Goal: Communication & Community: Answer question/provide support

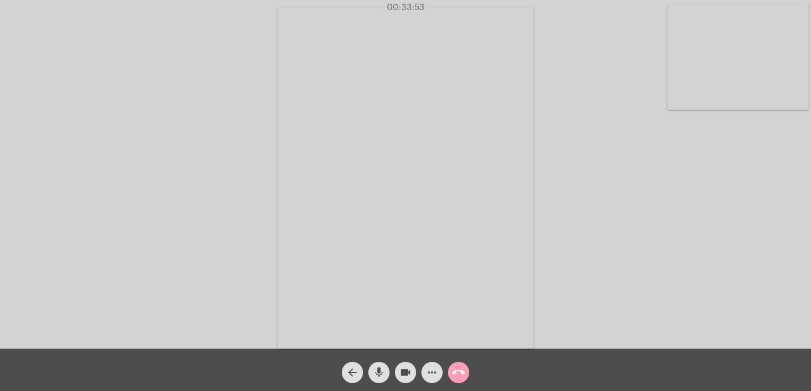
click at [454, 372] on mat-icon "call_end" at bounding box center [458, 373] width 13 height 13
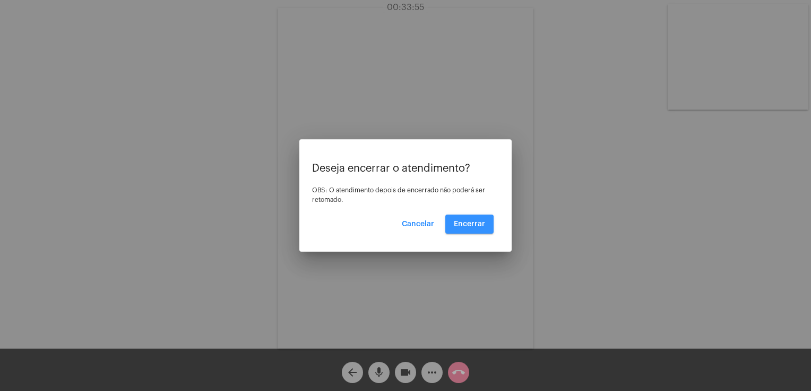
click at [460, 228] on button "Encerrar" at bounding box center [469, 224] width 48 height 19
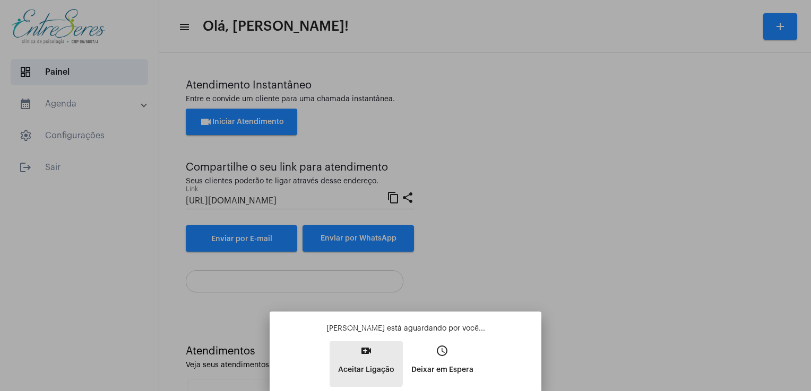
click at [351, 353] on button "video_call Aceitar Ligação" at bounding box center [365, 365] width 73 height 46
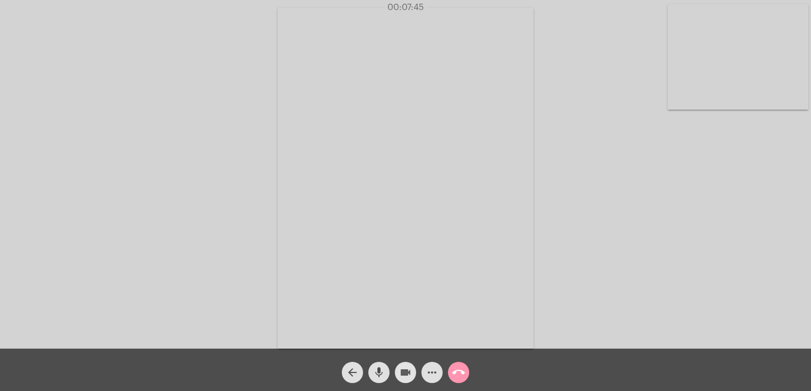
click at [398, 376] on button "videocam" at bounding box center [405, 372] width 21 height 21
click at [376, 372] on mat-icon "mic" at bounding box center [378, 373] width 13 height 13
click at [376, 372] on mat-icon "mic_off" at bounding box center [378, 373] width 13 height 13
click at [456, 376] on mat-icon "call_end" at bounding box center [458, 373] width 13 height 13
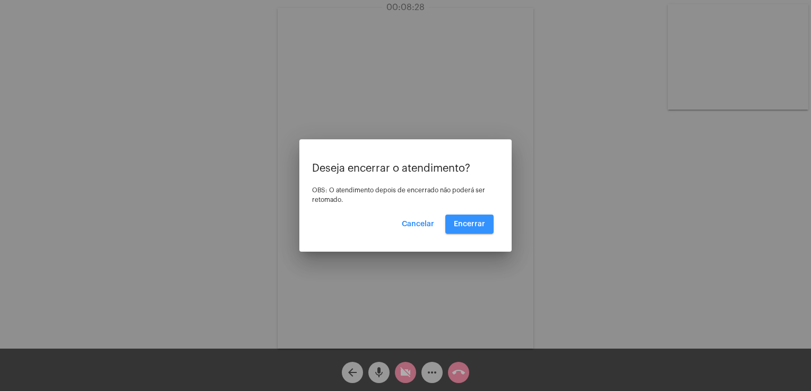
click at [475, 225] on span "Encerrar" at bounding box center [469, 224] width 31 height 7
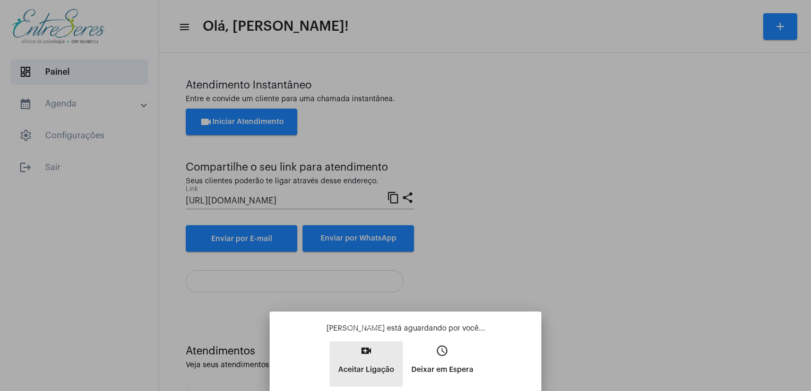
click at [354, 350] on button "video_call Aceitar Ligação" at bounding box center [365, 365] width 73 height 46
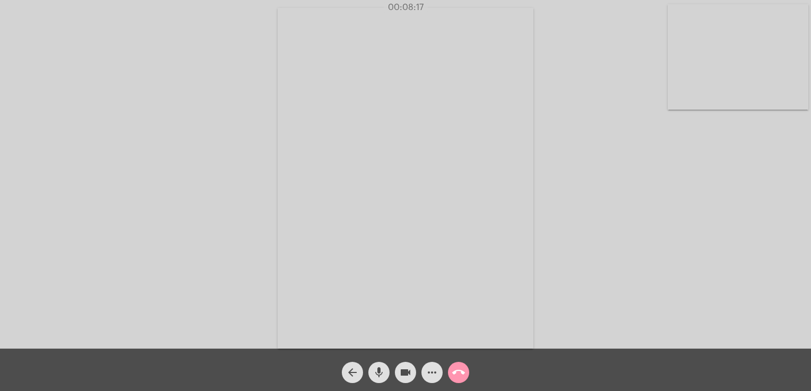
click at [456, 380] on span "call_end" at bounding box center [458, 372] width 13 height 21
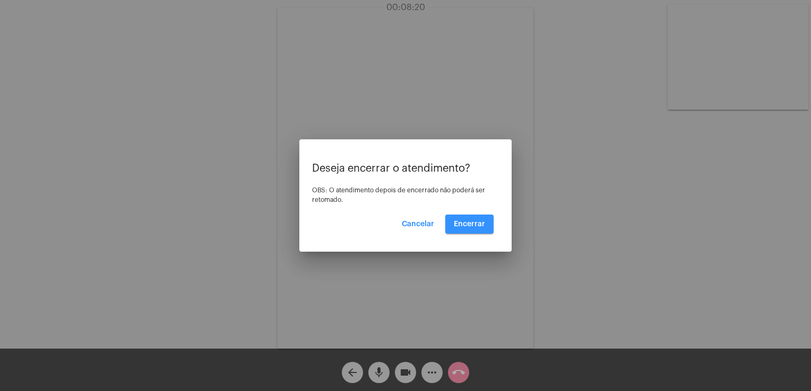
click at [467, 226] on span "Encerrar" at bounding box center [469, 224] width 31 height 7
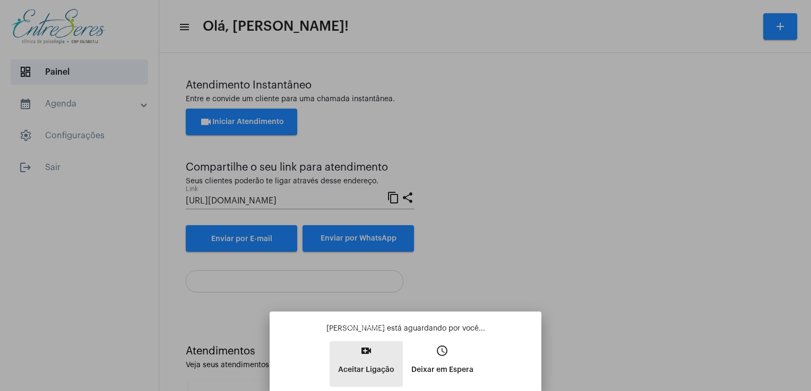
click at [386, 373] on p "Aceitar Ligação" at bounding box center [366, 370] width 56 height 19
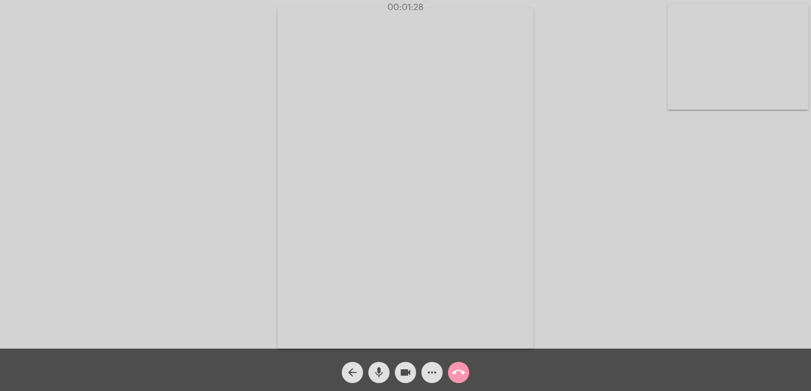
click at [464, 373] on mat-icon "call_end" at bounding box center [458, 373] width 13 height 13
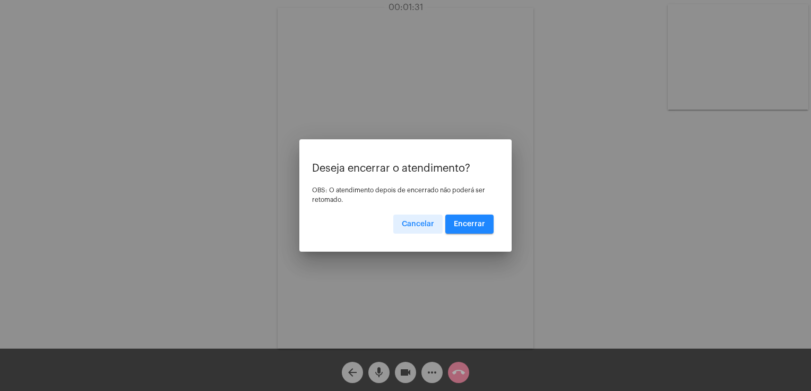
click at [472, 227] on span "Encerrar" at bounding box center [469, 224] width 31 height 7
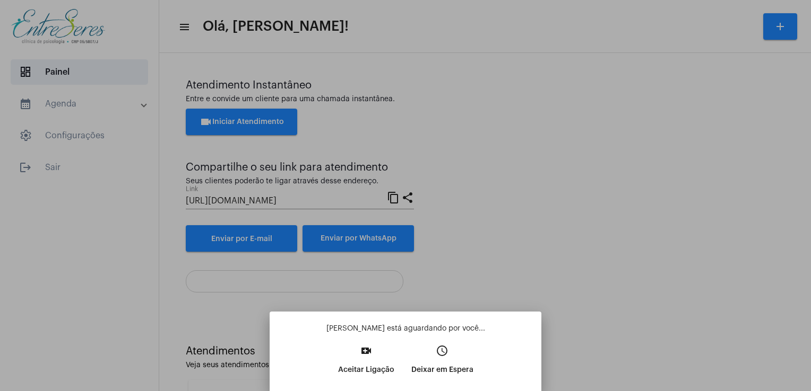
click at [741, 258] on div at bounding box center [405, 195] width 811 height 391
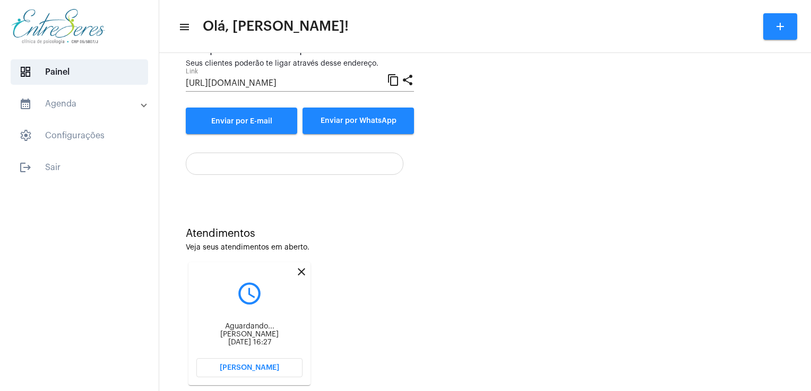
scroll to position [141, 0]
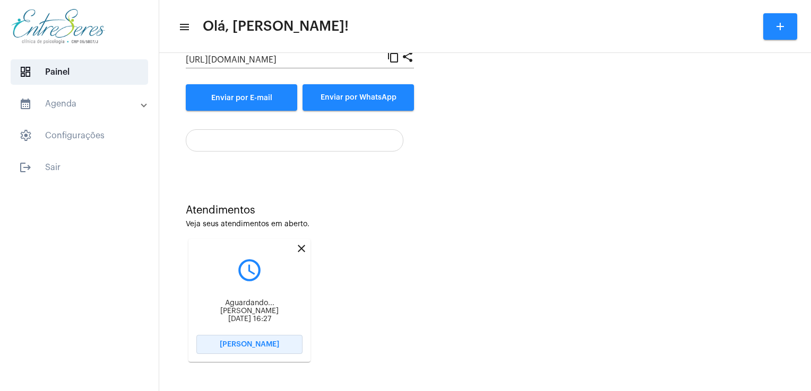
click at [252, 338] on button "[PERSON_NAME]" at bounding box center [249, 344] width 106 height 19
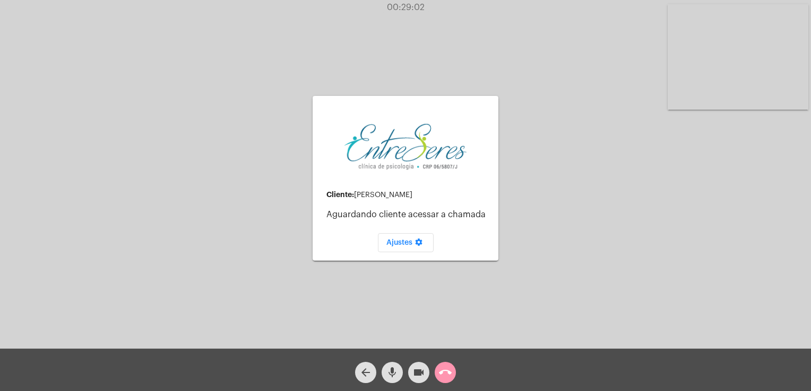
click at [456, 368] on div "call_end" at bounding box center [445, 370] width 27 height 27
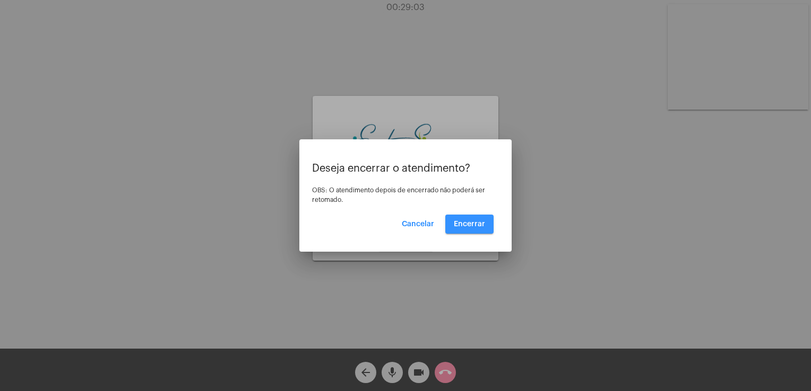
click at [488, 220] on button "Encerrar" at bounding box center [469, 224] width 48 height 19
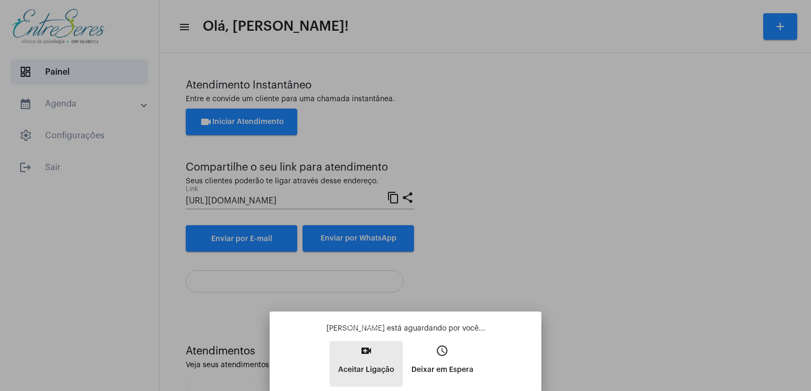
click at [363, 357] on mat-icon "video_call" at bounding box center [366, 351] width 13 height 13
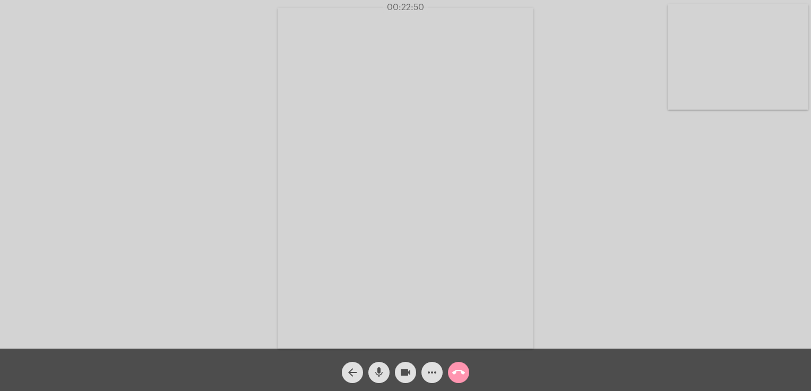
click at [596, 192] on div "Acessando Câmera e Microfone..." at bounding box center [405, 177] width 808 height 349
click at [551, 259] on div "Acessando Câmera e Microfone..." at bounding box center [405, 177] width 808 height 349
click at [571, 188] on div "Acessando Câmera e Microfone..." at bounding box center [405, 177] width 808 height 349
click at [574, 221] on div "Acessando Câmera e Microfone..." at bounding box center [405, 177] width 808 height 349
click at [585, 107] on div "Acessando Câmera e Microfone..." at bounding box center [405, 177] width 808 height 349
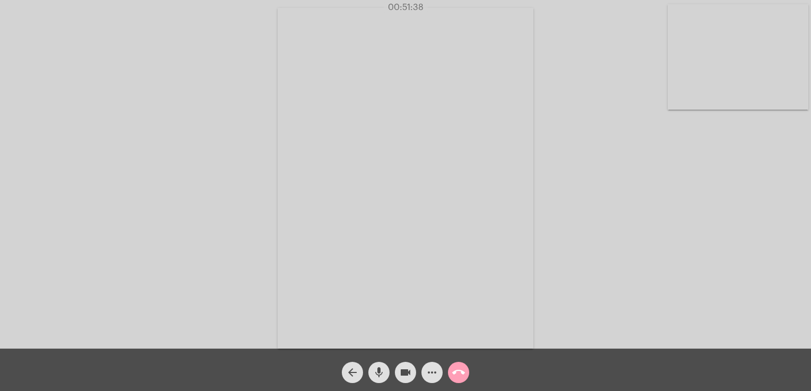
click at [459, 375] on mat-icon "call_end" at bounding box center [458, 373] width 13 height 13
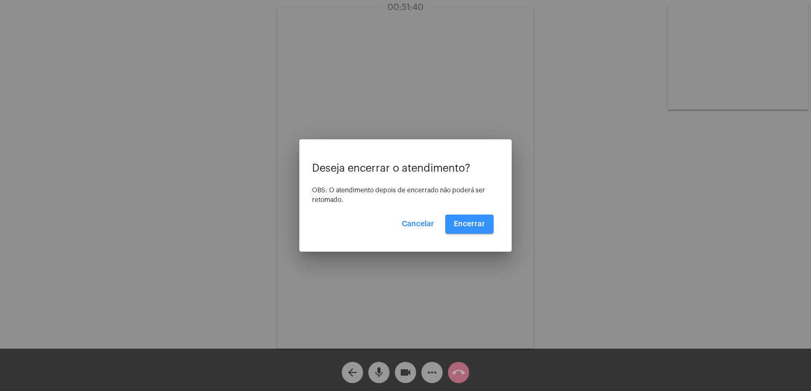
click at [474, 228] on button "Encerrar" at bounding box center [469, 224] width 48 height 19
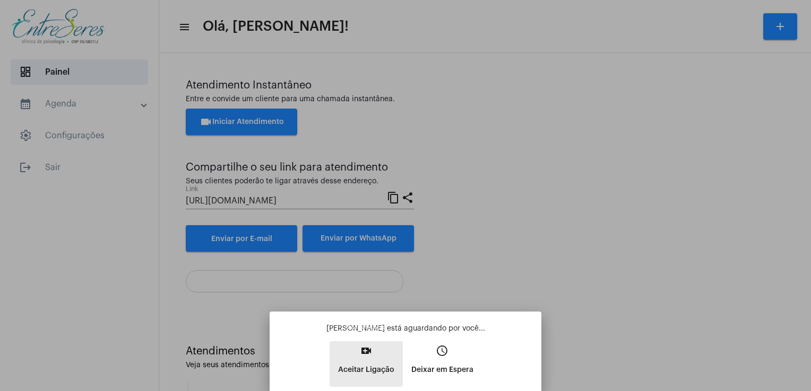
click at [365, 361] on p "Aceitar Ligação" at bounding box center [366, 370] width 56 height 19
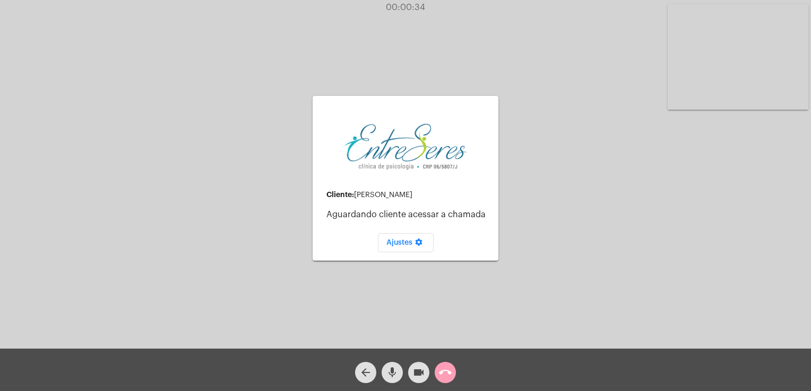
click at [454, 375] on button "call_end" at bounding box center [444, 372] width 21 height 21
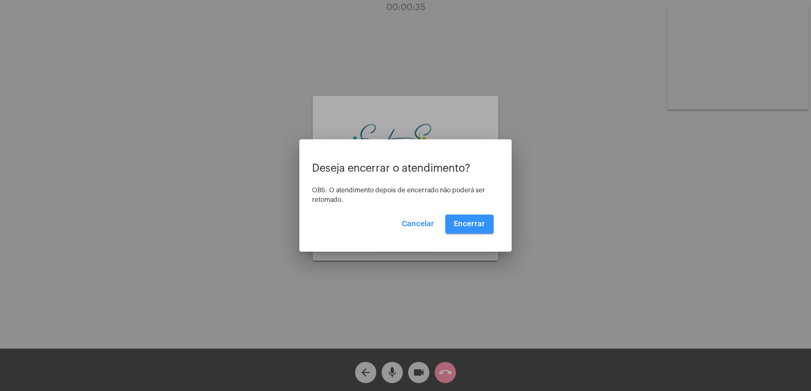
click at [464, 229] on button "Encerrar" at bounding box center [469, 224] width 48 height 19
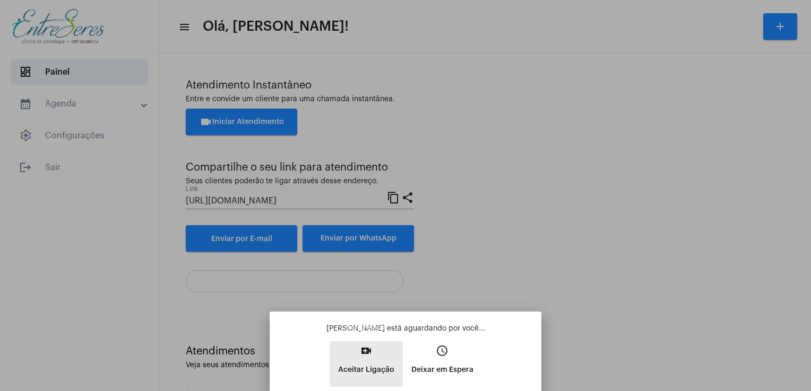
click at [353, 357] on button "video_call Aceitar Ligação" at bounding box center [365, 365] width 73 height 46
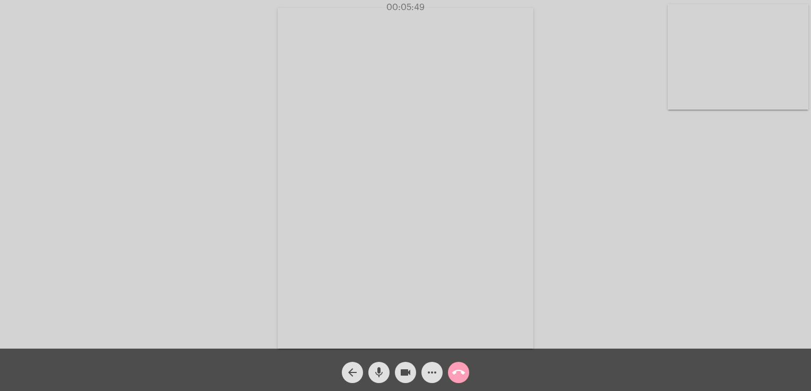
click at [454, 381] on span "call_end" at bounding box center [458, 372] width 13 height 21
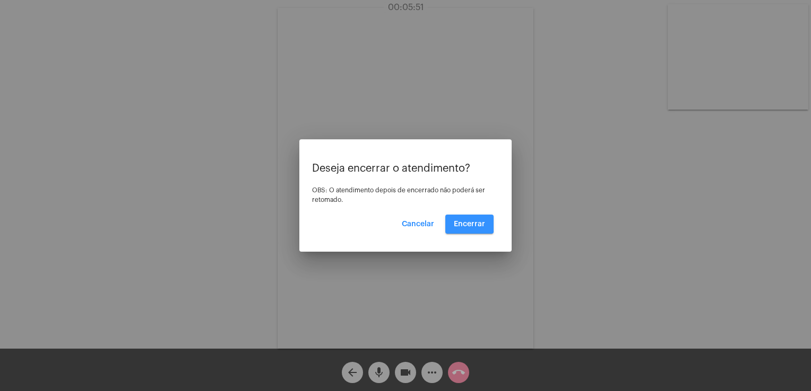
click at [465, 223] on span "Encerrar" at bounding box center [469, 224] width 31 height 7
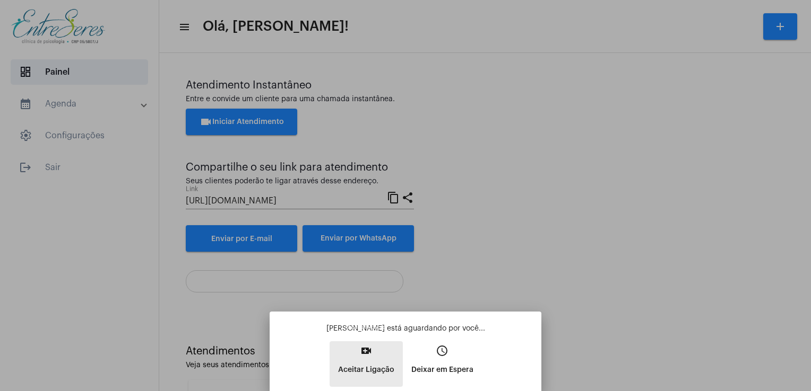
click at [361, 345] on mat-icon "video_call" at bounding box center [366, 351] width 13 height 13
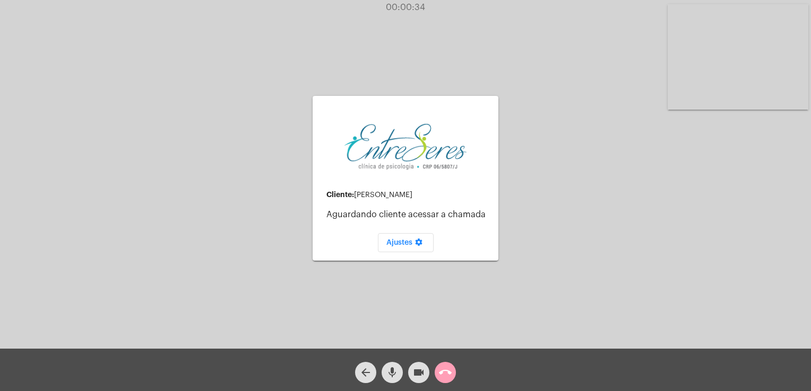
click at [448, 365] on span "call_end" at bounding box center [445, 372] width 13 height 21
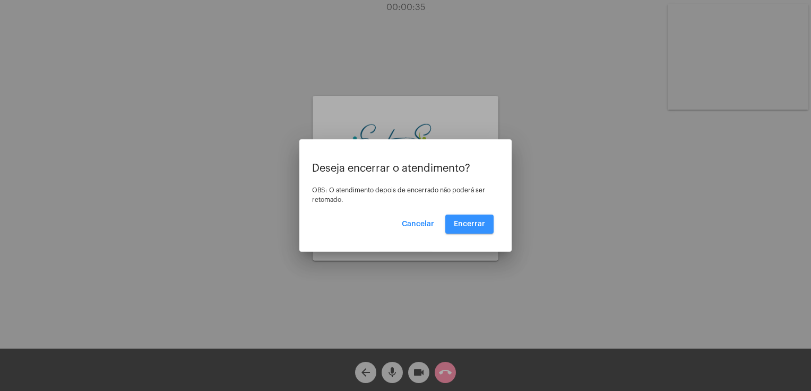
click at [471, 223] on span "Encerrar" at bounding box center [469, 224] width 31 height 7
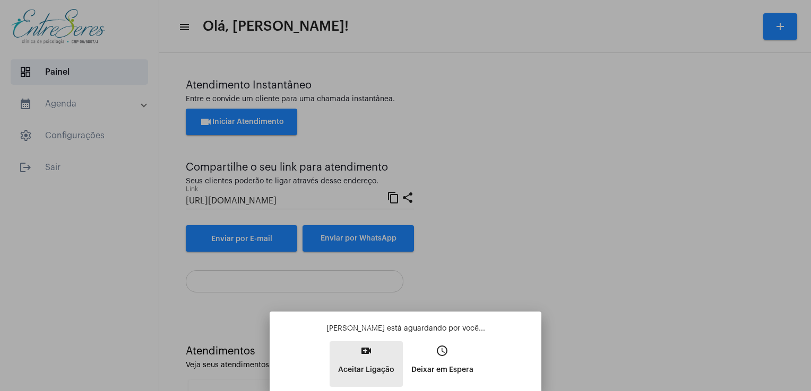
click at [365, 354] on mat-icon "video_call" at bounding box center [366, 351] width 13 height 13
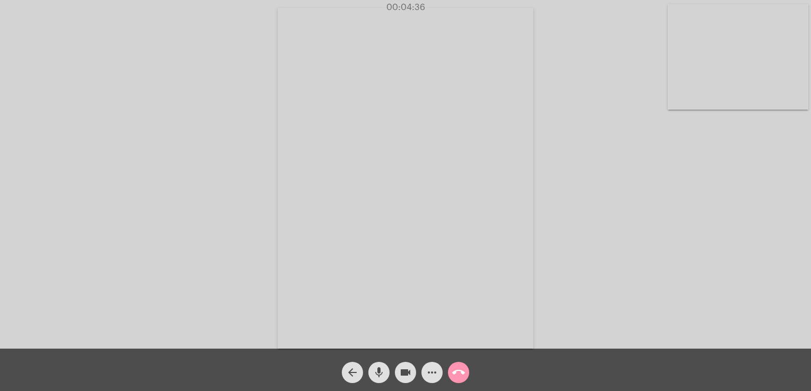
click at [733, 79] on video at bounding box center [737, 57] width 141 height 106
click at [197, 184] on video at bounding box center [142, 177] width 141 height 188
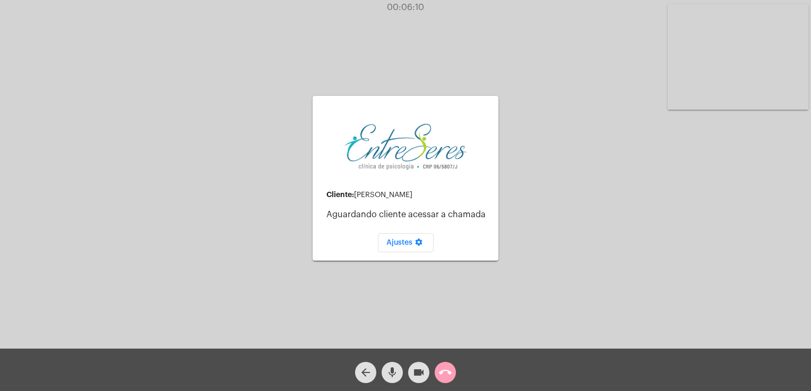
click at [443, 365] on span "call_end" at bounding box center [445, 372] width 13 height 21
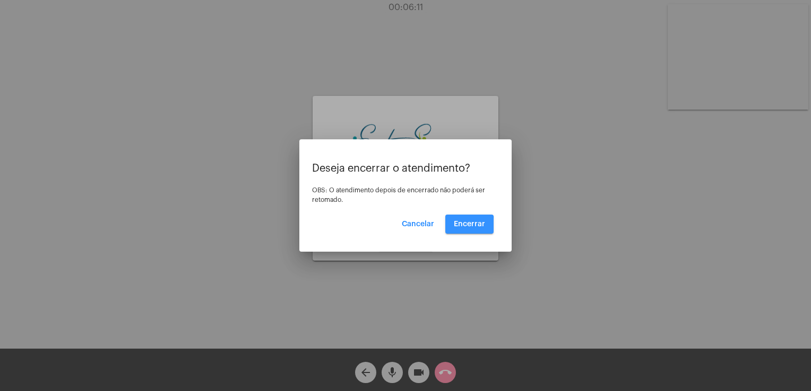
click at [456, 226] on span "Encerrar" at bounding box center [469, 224] width 31 height 7
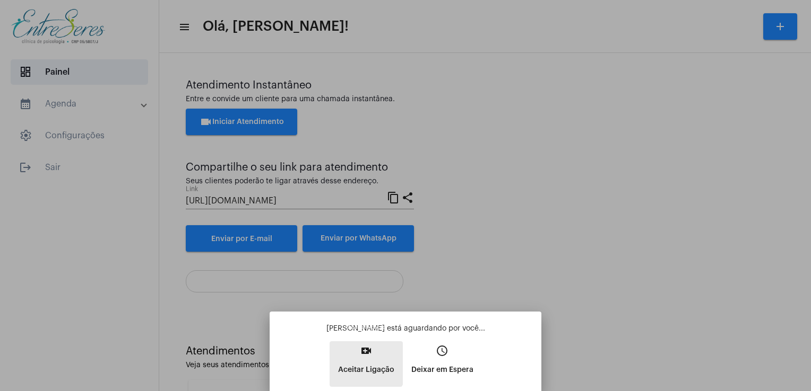
click at [351, 354] on button "video_call Aceitar Ligação" at bounding box center [365, 365] width 73 height 46
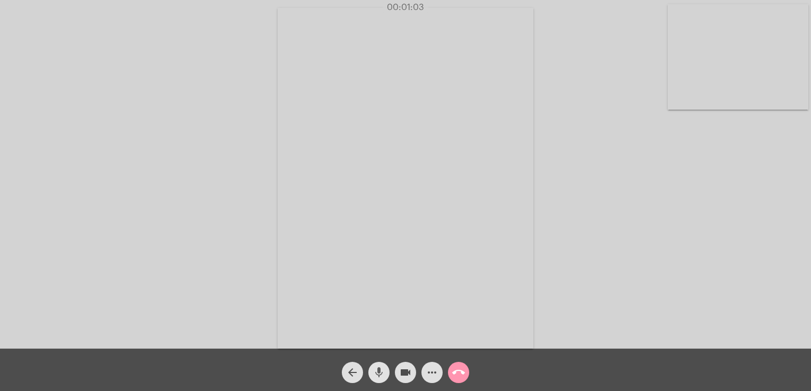
click at [374, 368] on mat-icon "mic" at bounding box center [378, 373] width 13 height 13
click at [374, 368] on mat-icon "mic_off" at bounding box center [378, 373] width 13 height 13
click at [382, 373] on mat-icon "mic" at bounding box center [378, 373] width 13 height 13
click at [382, 373] on mat-icon "mic_off" at bounding box center [378, 373] width 13 height 13
click at [382, 373] on mat-icon "mic" at bounding box center [378, 373] width 13 height 13
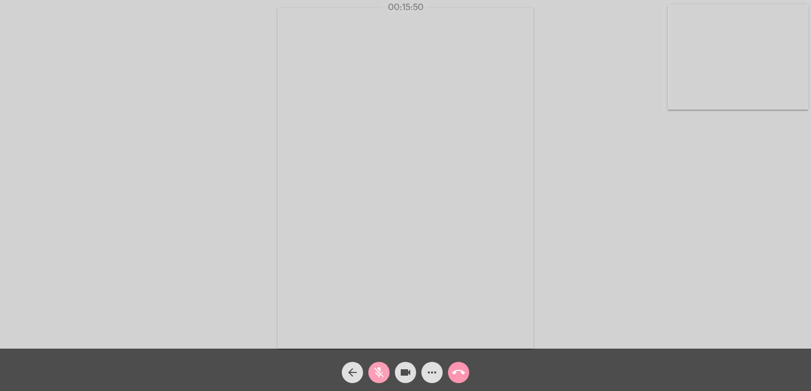
click at [382, 373] on mat-icon "mic_off" at bounding box center [378, 373] width 13 height 13
click at [456, 377] on mat-icon "call_end" at bounding box center [458, 373] width 13 height 13
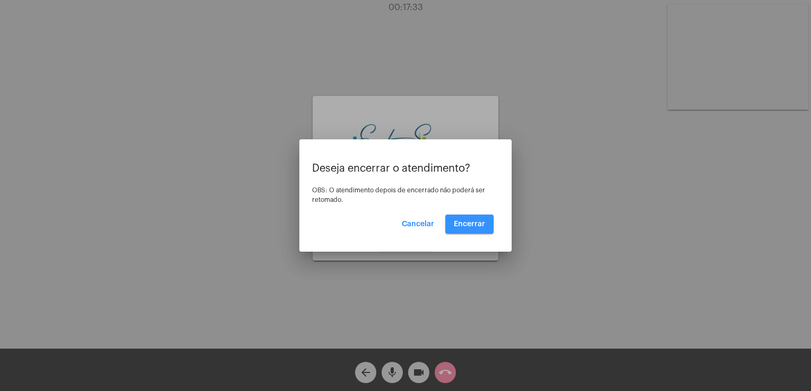
click at [465, 223] on span "Encerrar" at bounding box center [469, 224] width 31 height 7
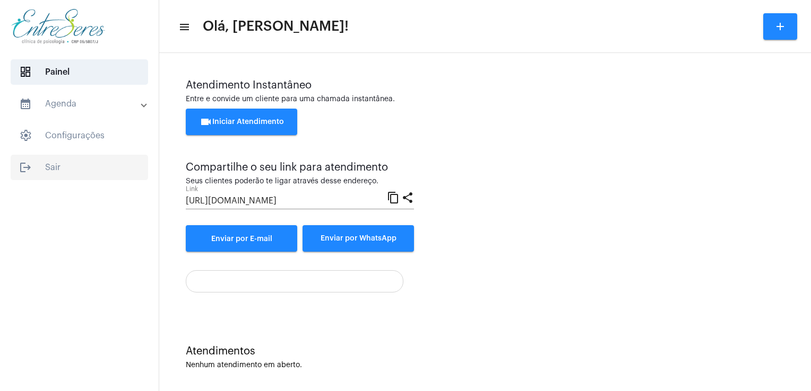
click at [41, 158] on span "logout Sair" at bounding box center [79, 167] width 137 height 25
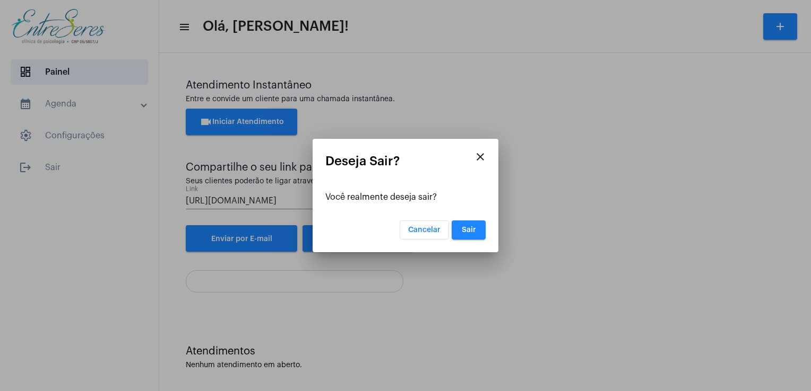
click at [475, 220] on app-logout-dialog "close Deseja Sair? Você realmente deseja sair? Cancelar Sair" at bounding box center [405, 196] width 160 height 85
click at [473, 226] on span "Sair" at bounding box center [468, 229] width 14 height 7
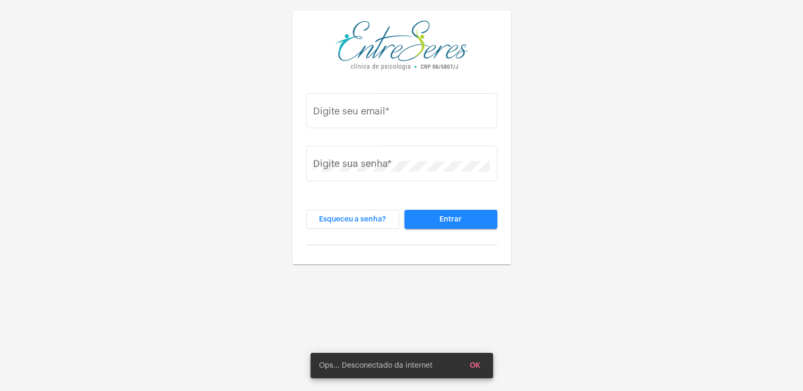
type input "juliana@entreseres.com.br"
